Goal: Task Accomplishment & Management: Manage account settings

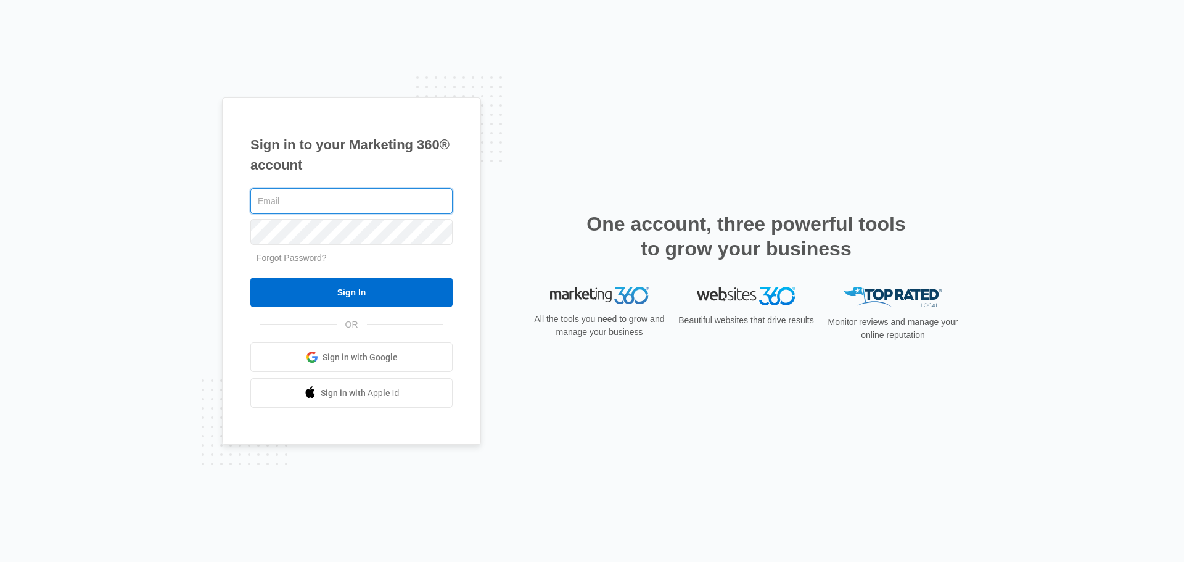
type input "[EMAIL_ADDRESS][DOMAIN_NAME]"
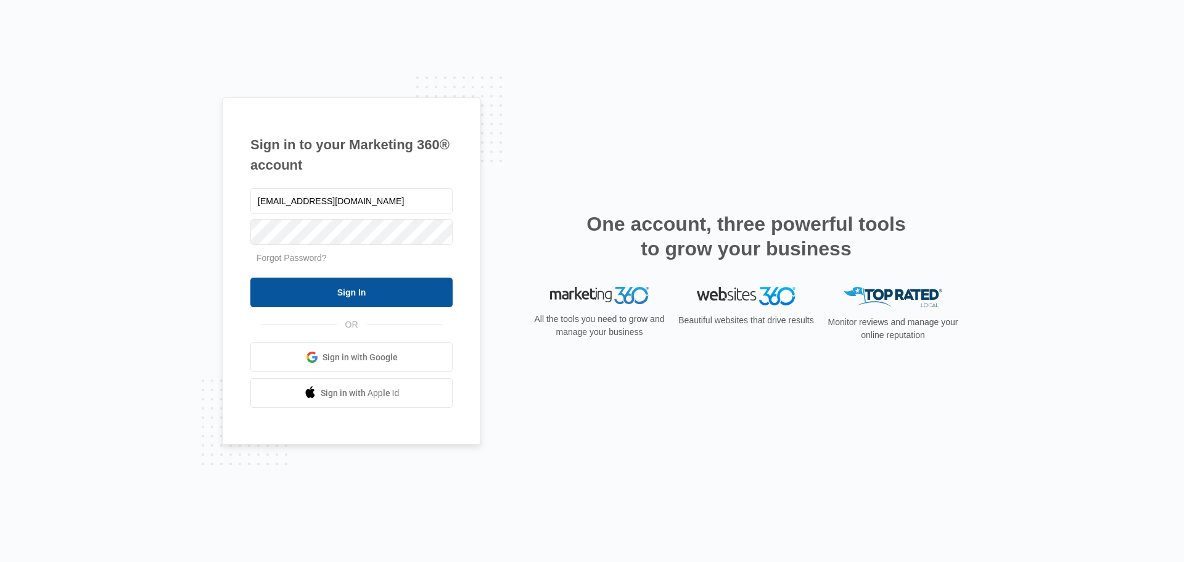
click at [352, 300] on input "Sign In" at bounding box center [351, 293] width 202 height 30
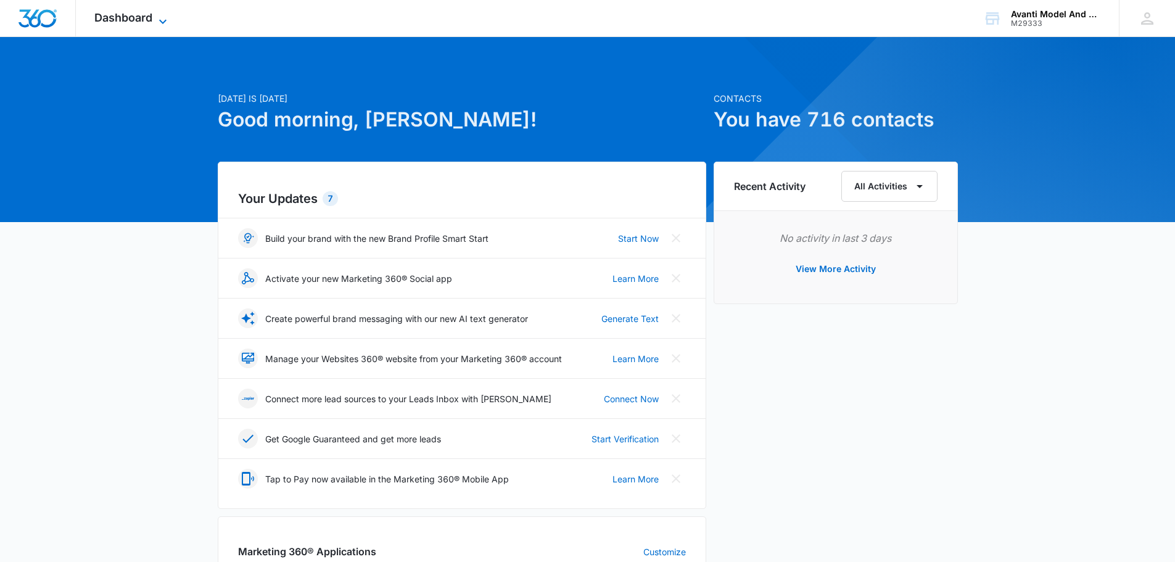
click at [169, 14] on icon at bounding box center [162, 21] width 15 height 15
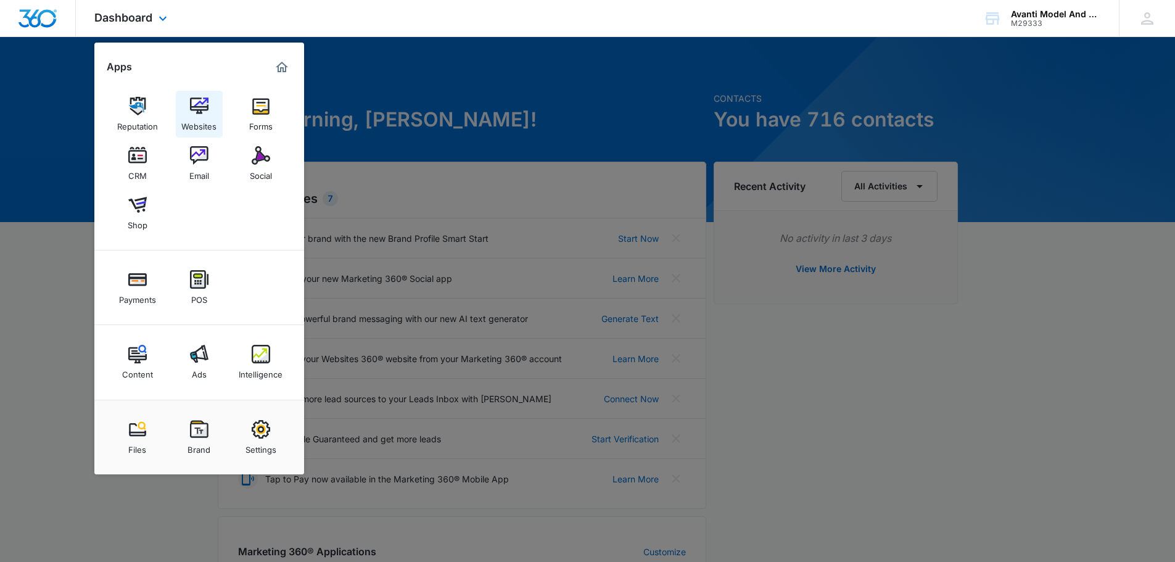
click at [206, 114] on img at bounding box center [199, 106] width 19 height 19
